Goal: Task Accomplishment & Management: Use online tool/utility

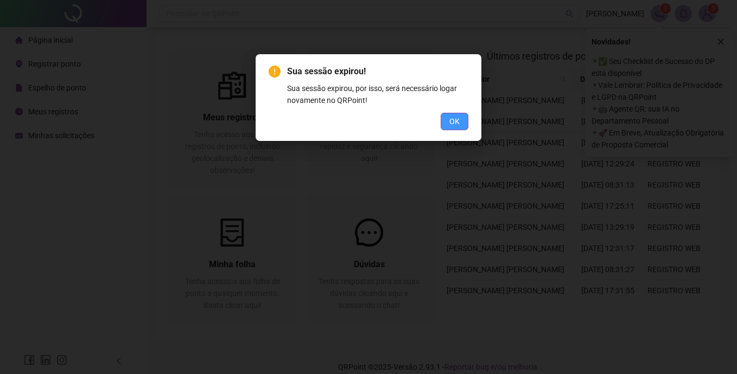
click at [451, 121] on span "OK" at bounding box center [454, 122] width 10 height 12
click at [453, 123] on div "Sua sessão expirou! Sua sessão expirou, por isso, será necessário logar novamen…" at bounding box center [368, 187] width 737 height 374
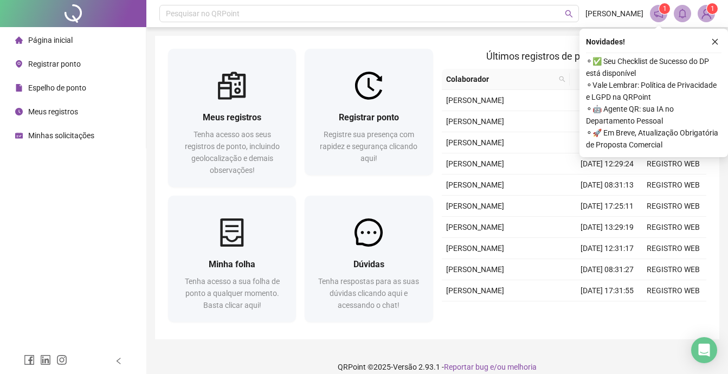
click at [59, 64] on span "Registrar ponto" at bounding box center [54, 64] width 53 height 9
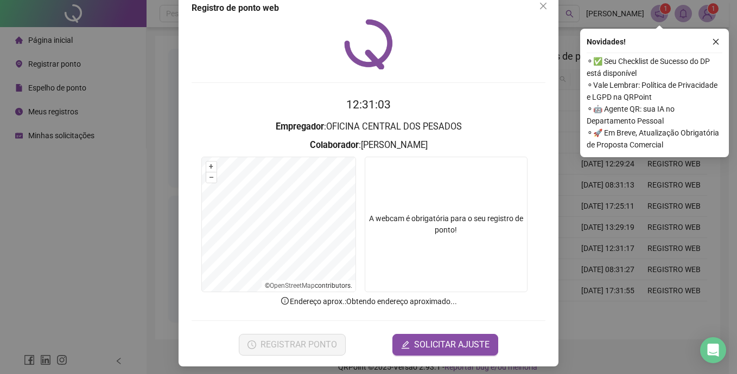
scroll to position [25, 0]
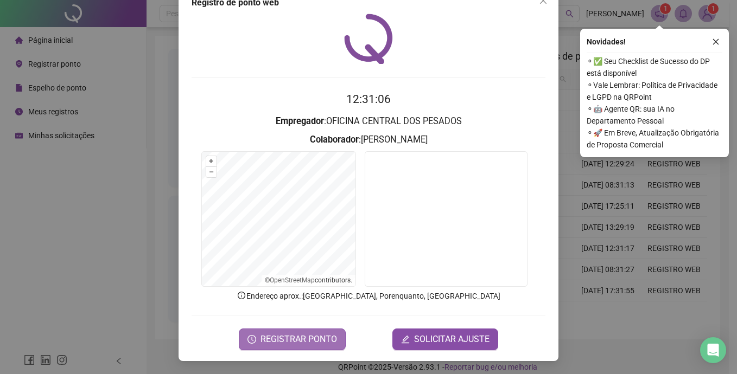
click at [290, 333] on span "REGISTRAR PONTO" at bounding box center [298, 339] width 76 height 13
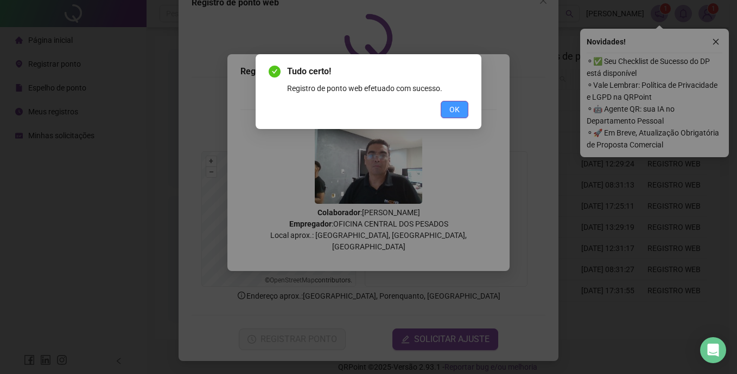
click at [451, 108] on span "OK" at bounding box center [454, 110] width 10 height 12
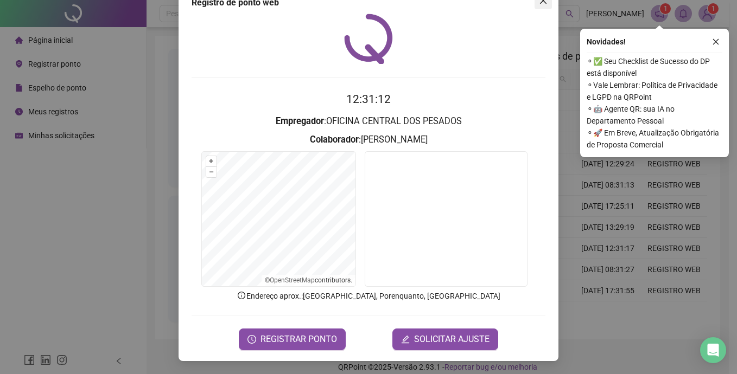
click at [539, 4] on icon "close" at bounding box center [543, 0] width 9 height 9
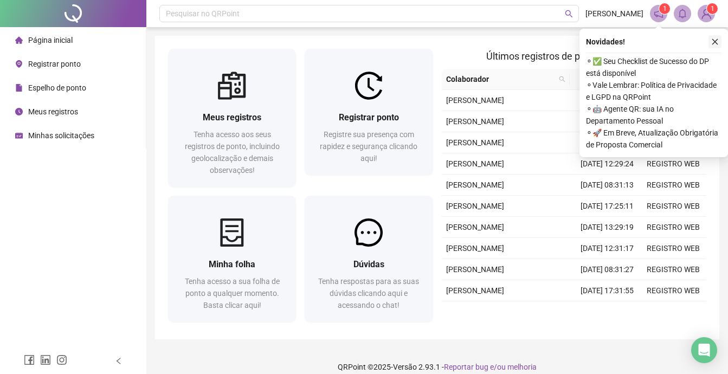
click at [721, 42] on button "button" at bounding box center [715, 41] width 13 height 13
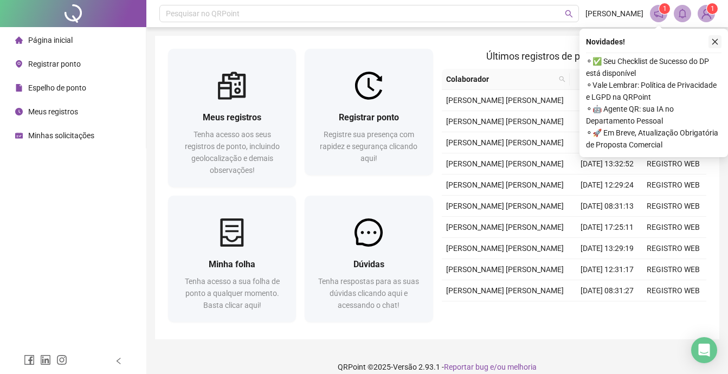
click at [716, 40] on icon "close" at bounding box center [716, 42] width 8 height 8
